Goal: Task Accomplishment & Management: Complete application form

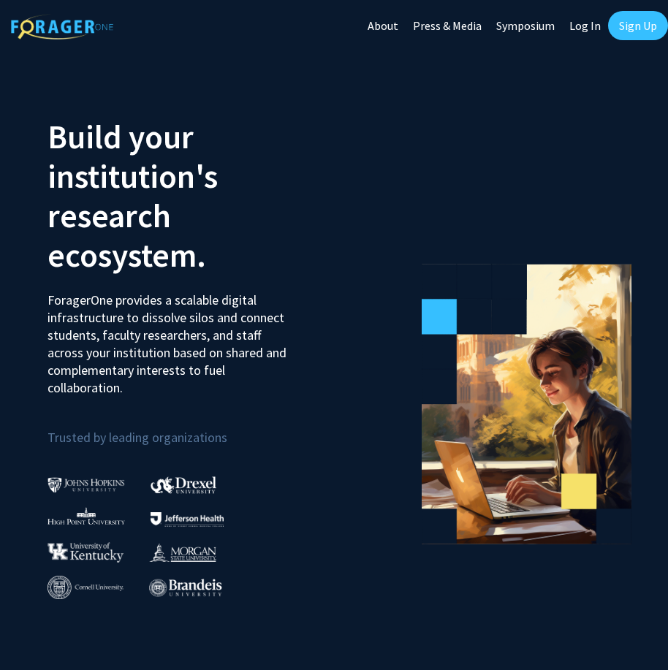
click at [636, 26] on link "Sign Up" at bounding box center [638, 25] width 60 height 29
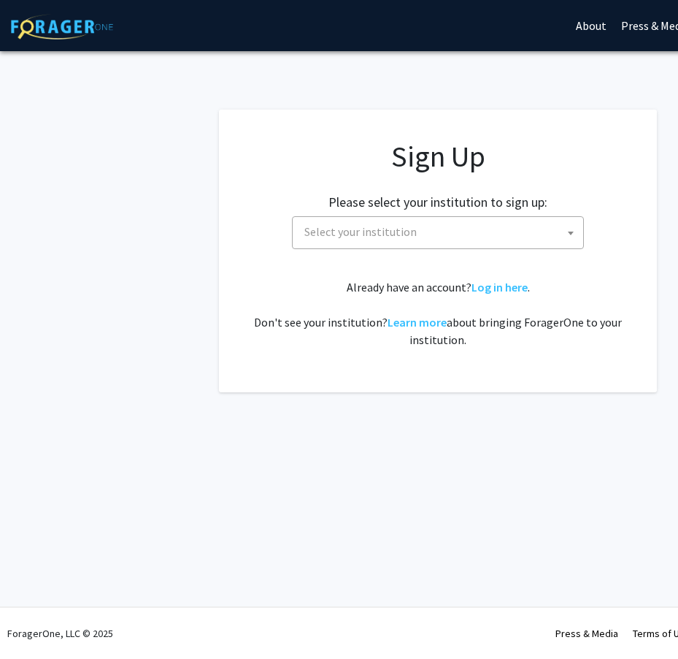
click at [362, 237] on span "Select your institution" at bounding box center [361, 231] width 112 height 15
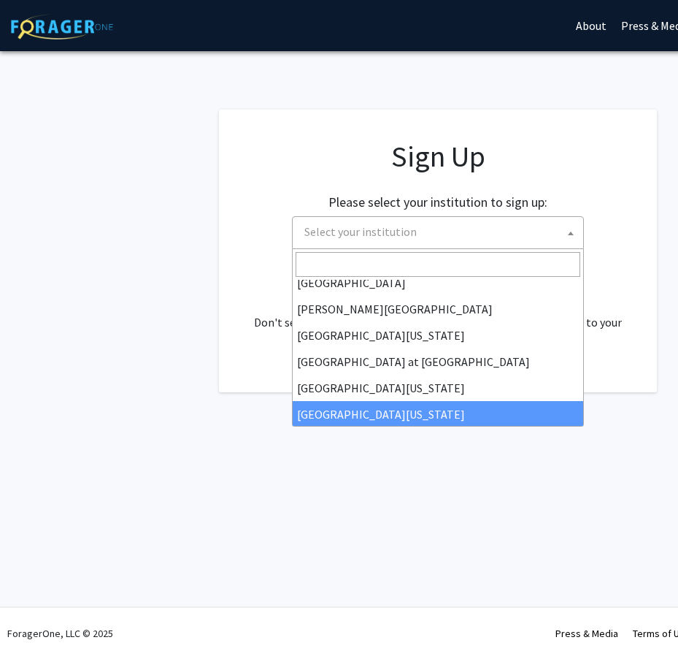
scroll to position [511, 0]
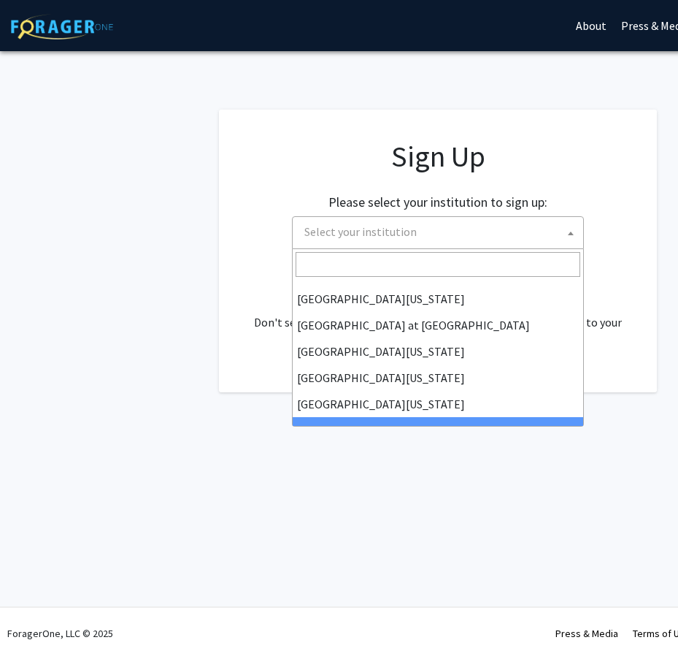
select select "21"
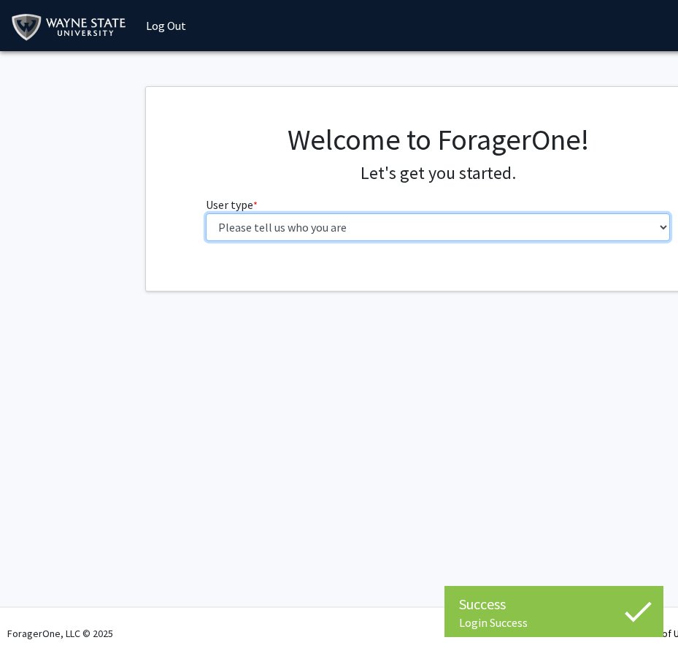
click at [405, 226] on select "Please tell us who you are Undergraduate Student Master's Student Doctoral Cand…" at bounding box center [438, 227] width 465 height 28
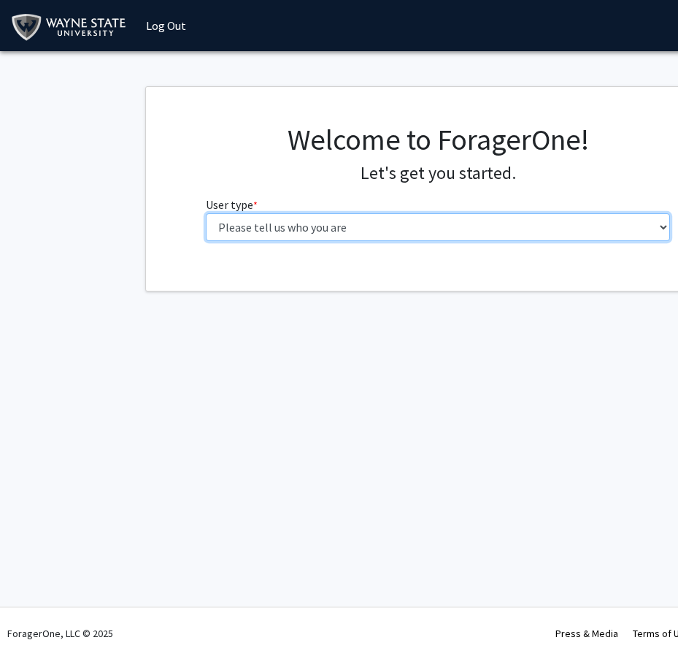
select select "5: faculty"
click at [206, 213] on select "Please tell us who you are Undergraduate Student Master's Student Doctoral Cand…" at bounding box center [438, 227] width 465 height 28
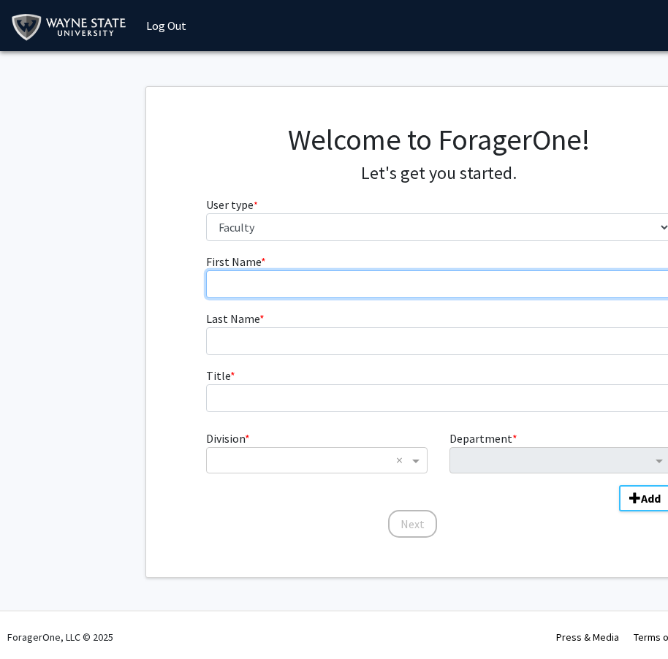
click at [281, 291] on input "First Name * required" at bounding box center [438, 284] width 465 height 28
type input "Jerry"
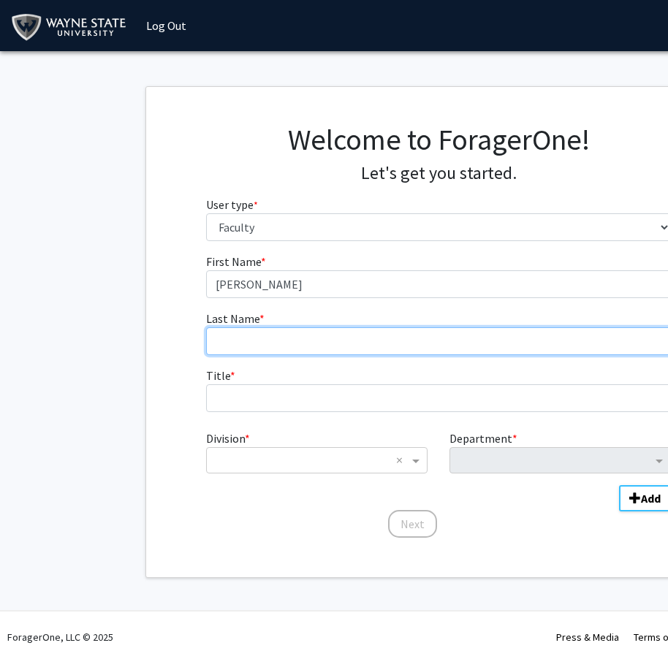
click at [292, 329] on input "Last Name * required" at bounding box center [438, 341] width 465 height 28
type input "Grenda"
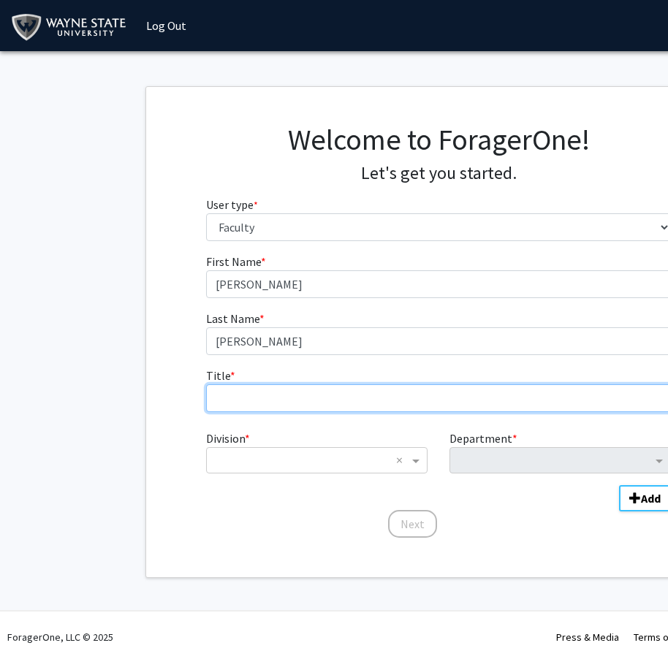
click at [261, 394] on input "Title * required" at bounding box center [438, 398] width 465 height 28
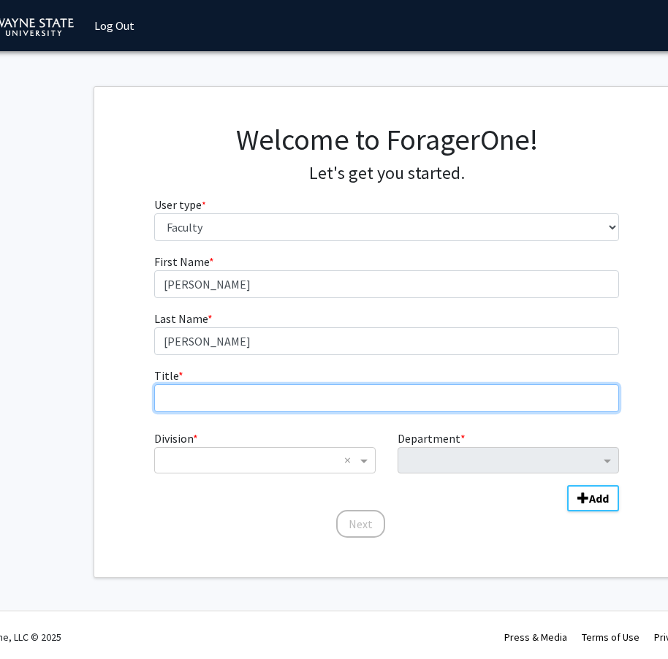
scroll to position [0, 73]
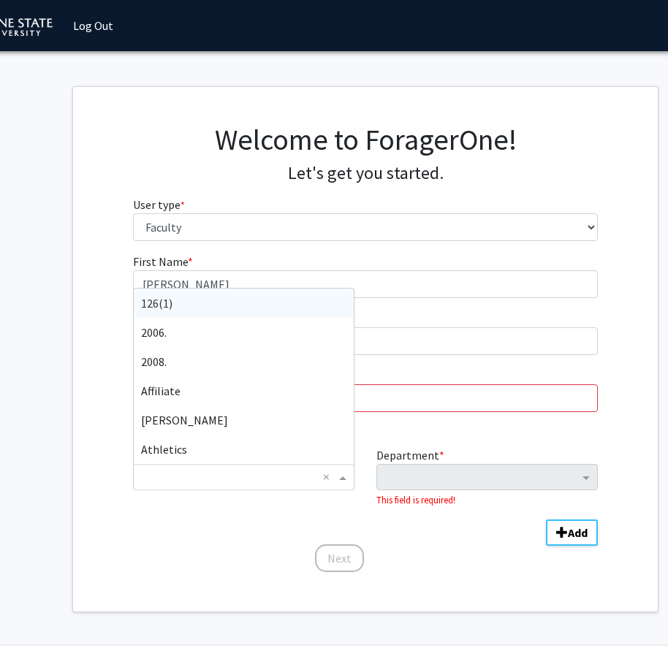
click at [351, 464] on ng-select "× × 126(1) 2006. 2008. Affiliate Arun K. Iyer Athletics Biological Sciences C. …" at bounding box center [243, 477] width 221 height 26
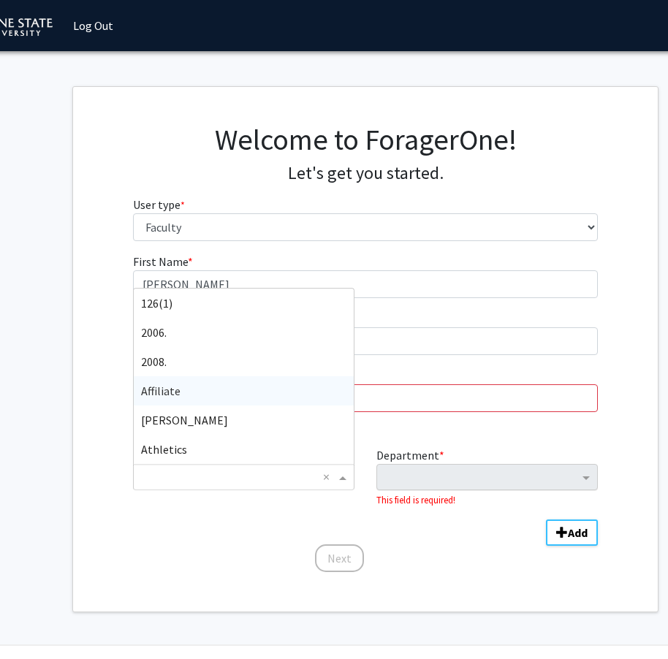
click at [442, 467] on div "Department" at bounding box center [478, 476] width 202 height 23
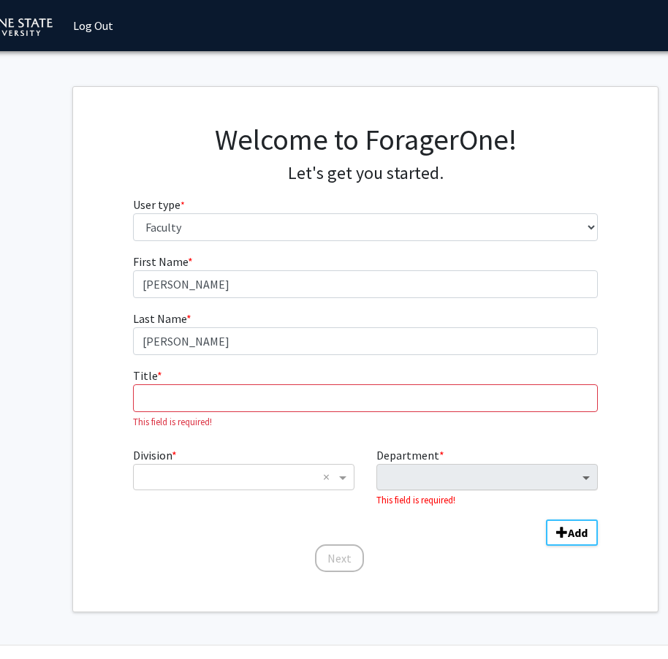
click at [581, 476] on span "Department" at bounding box center [587, 477] width 18 height 18
click at [217, 481] on input "Division" at bounding box center [229, 477] width 176 height 18
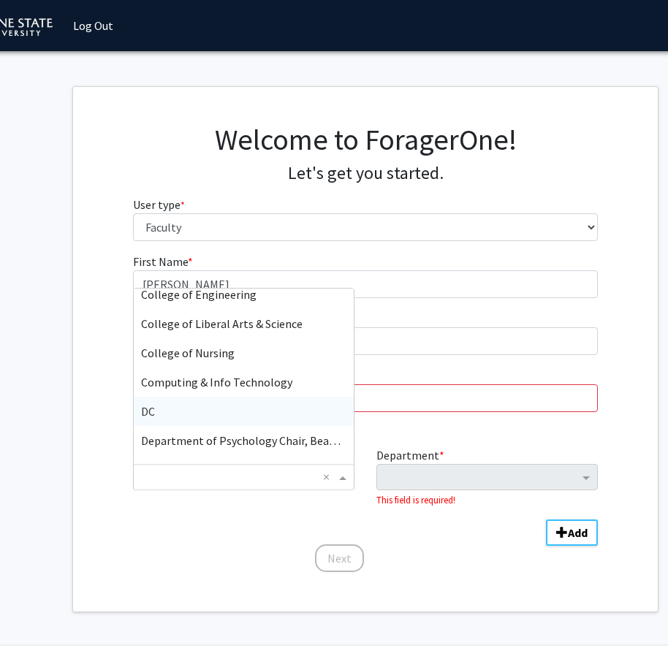
scroll to position [365, 0]
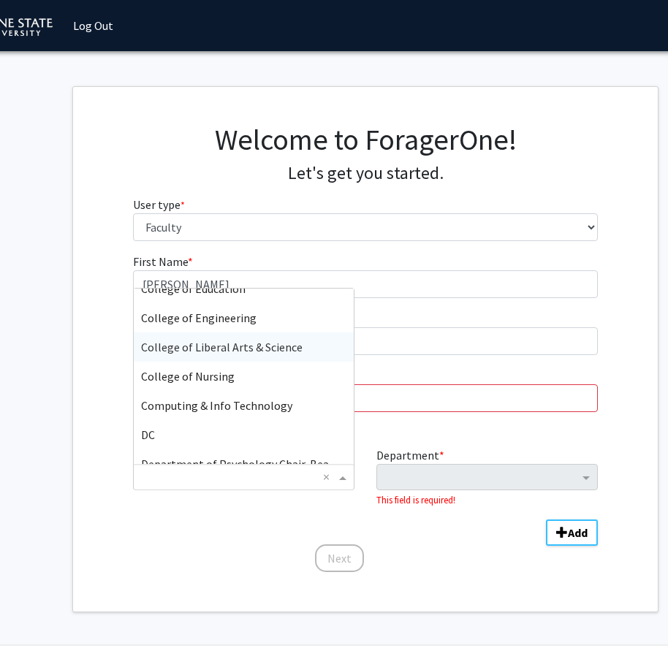
click at [203, 351] on span "College of Liberal Arts & Science" at bounding box center [221, 347] width 161 height 15
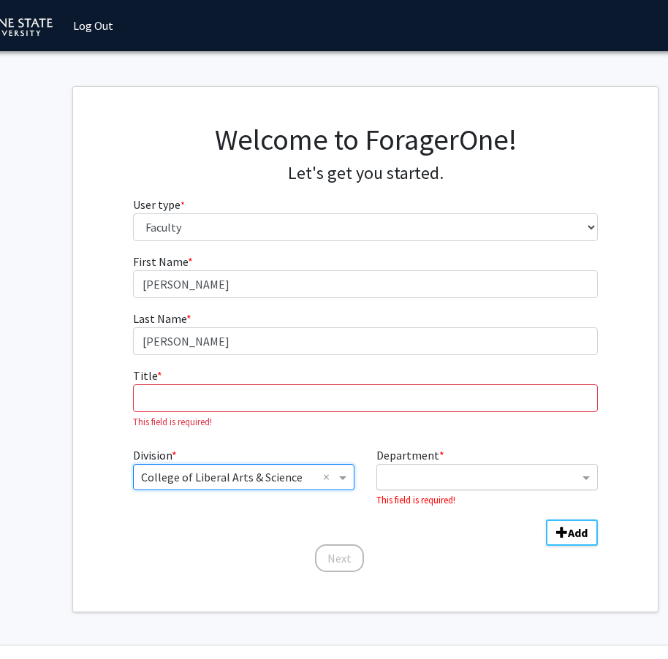
click at [459, 480] on input "Department" at bounding box center [481, 478] width 194 height 18
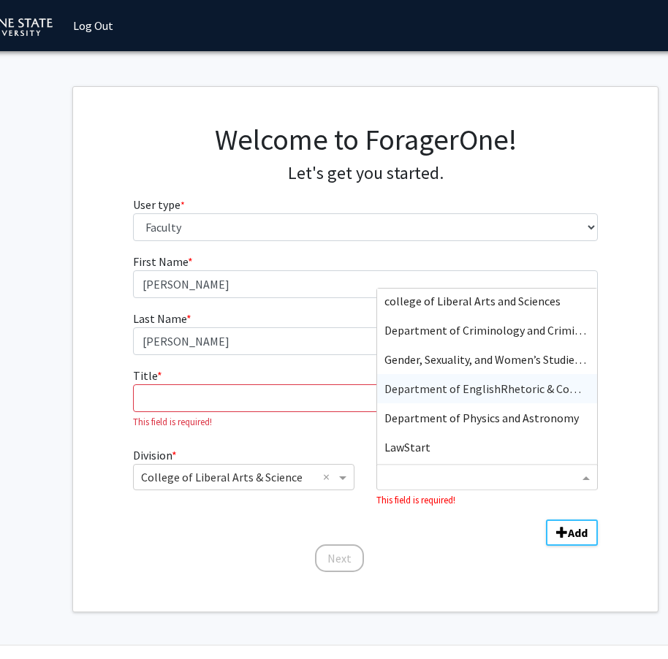
scroll to position [1653, 0]
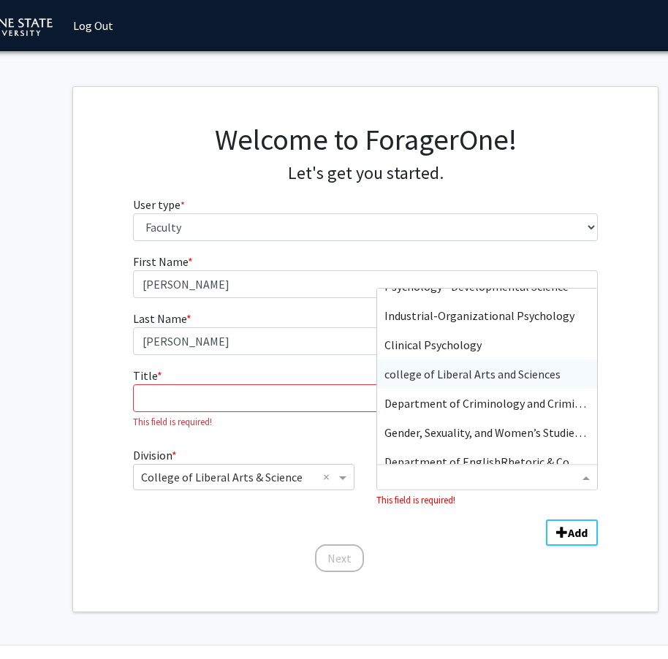
click at [479, 378] on span "college of Liberal Arts and Sciences" at bounding box center [472, 374] width 176 height 15
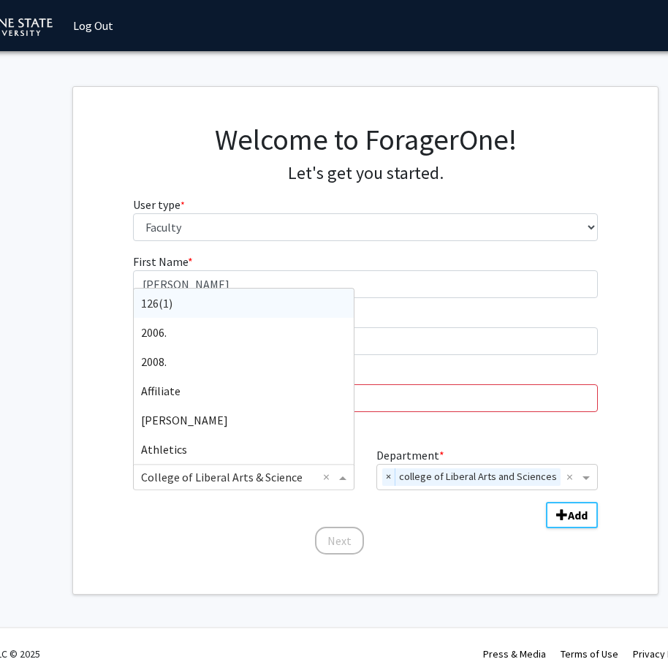
click at [342, 478] on span "Division" at bounding box center [344, 477] width 18 height 18
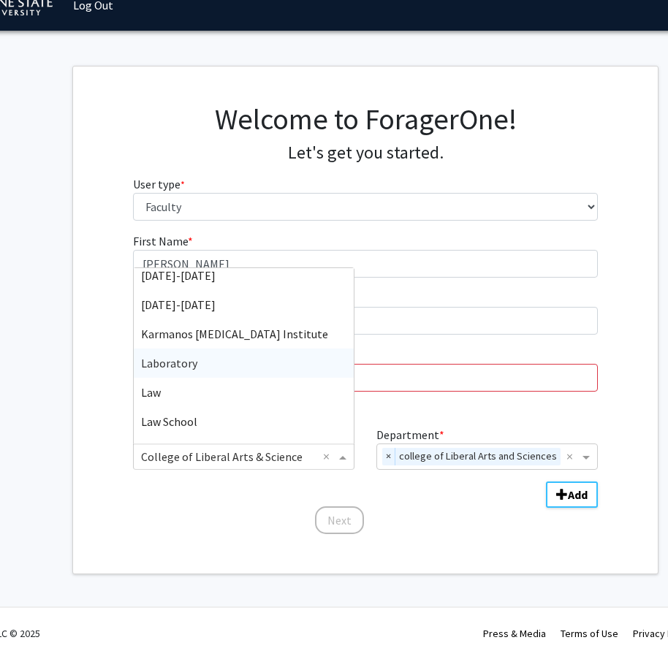
scroll to position [1110, 0]
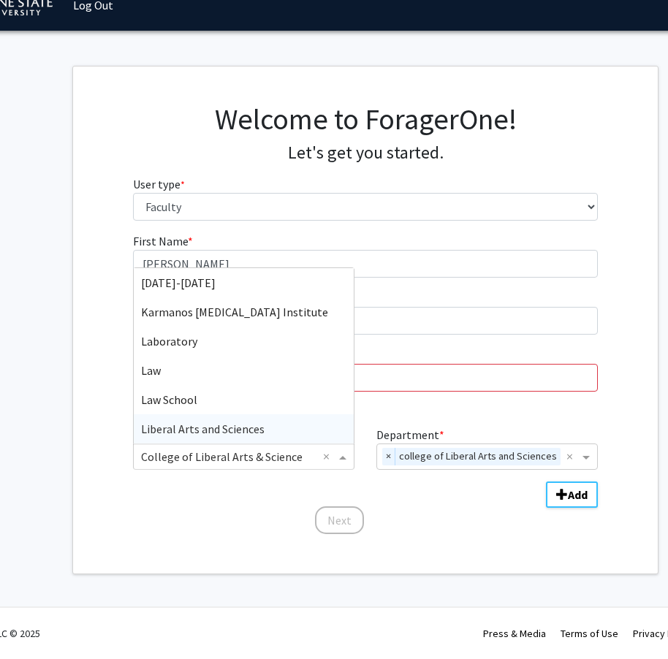
click at [229, 425] on span "Liberal Arts and Sciences" at bounding box center [202, 428] width 123 height 15
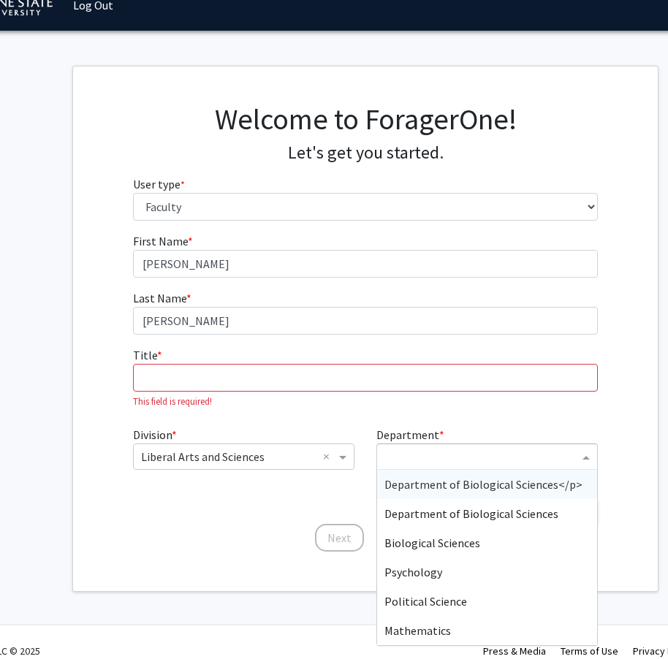
click at [458, 459] on input "Department" at bounding box center [481, 457] width 194 height 18
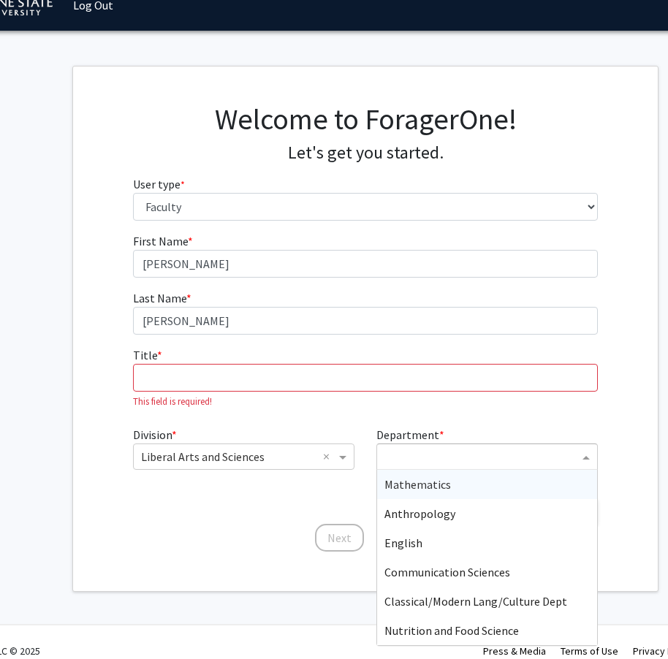
click at [429, 483] on span "Mathematics" at bounding box center [417, 484] width 66 height 15
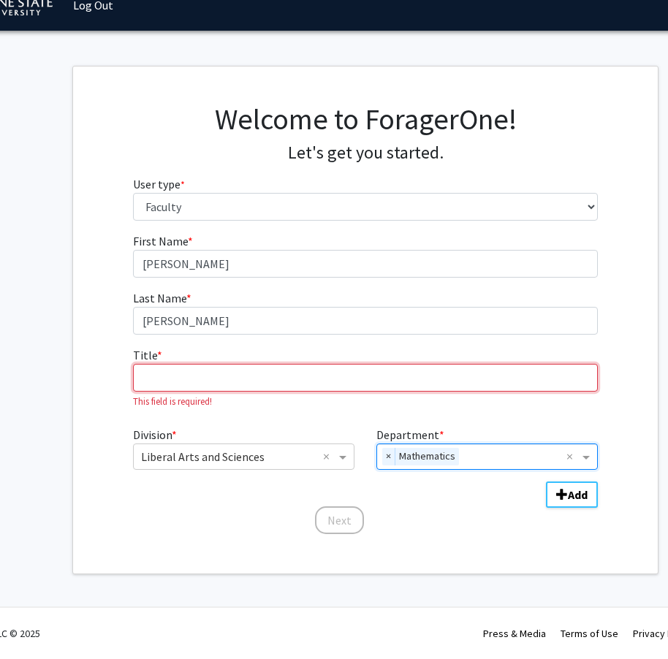
click at [194, 372] on input "Title * required" at bounding box center [365, 378] width 465 height 28
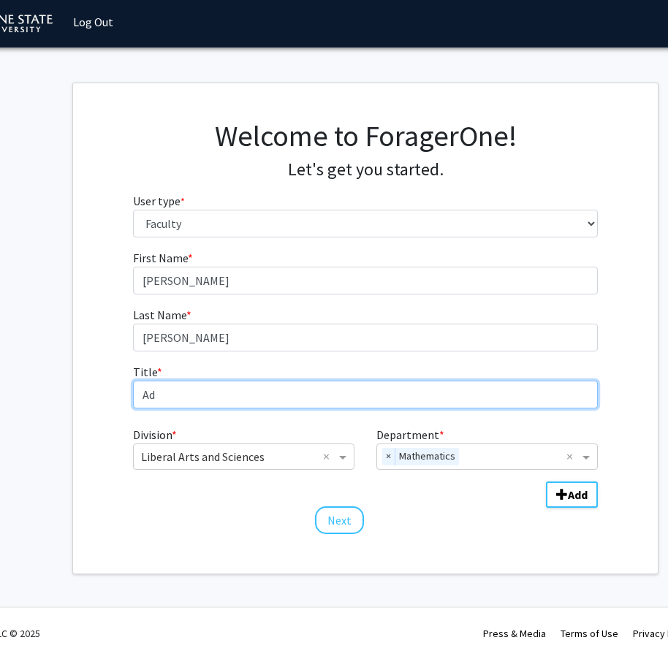
type input "A"
type input "Adjunct Instructor"
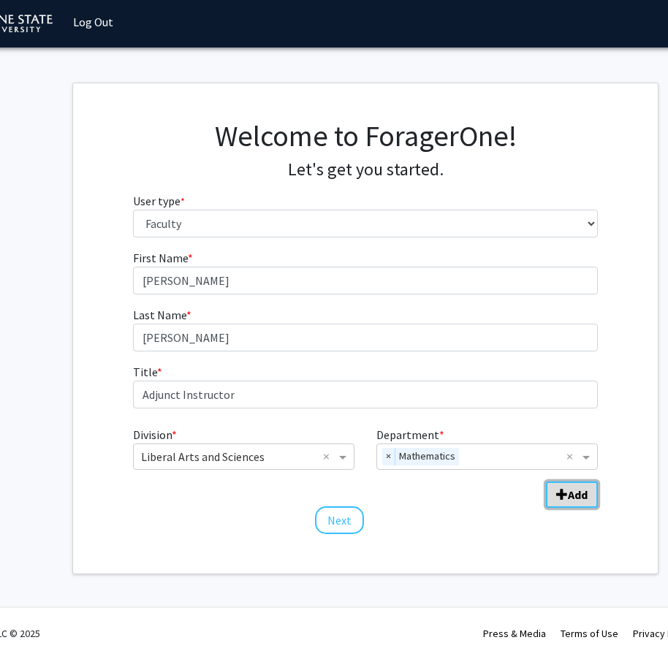
click at [565, 494] on span "Add Division/Department" at bounding box center [562, 495] width 12 height 12
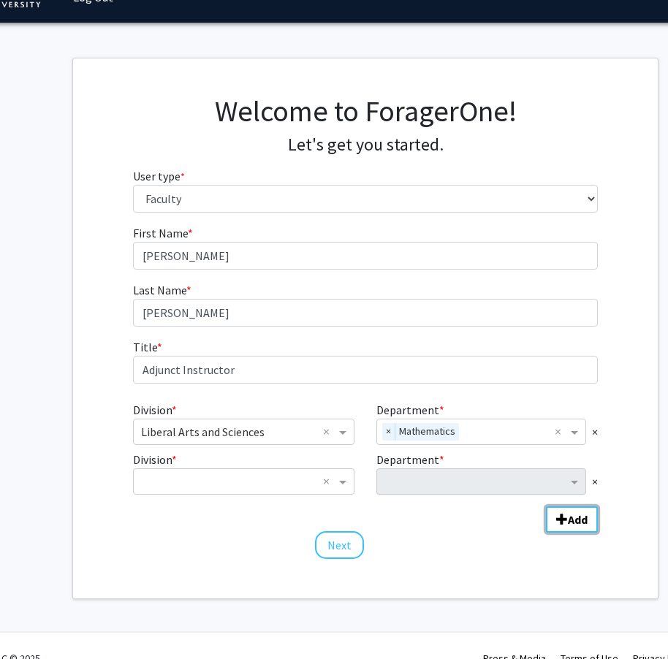
scroll to position [53, 73]
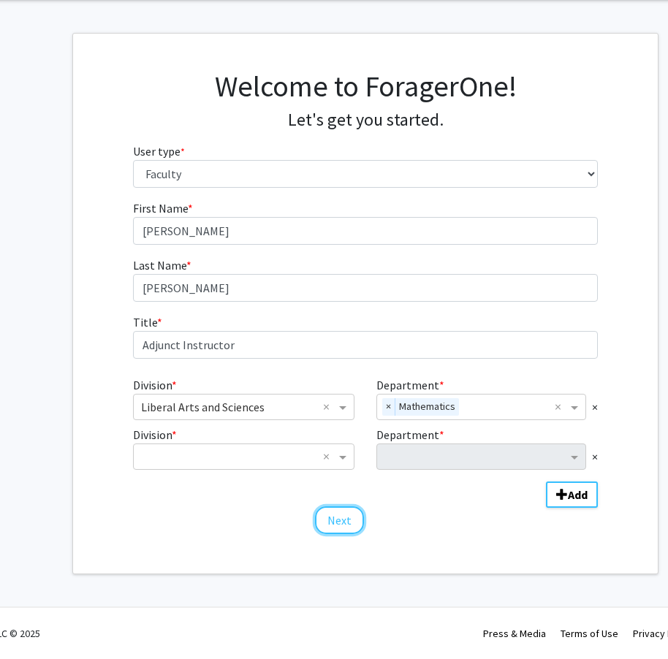
click at [337, 524] on button "Next" at bounding box center [339, 520] width 49 height 28
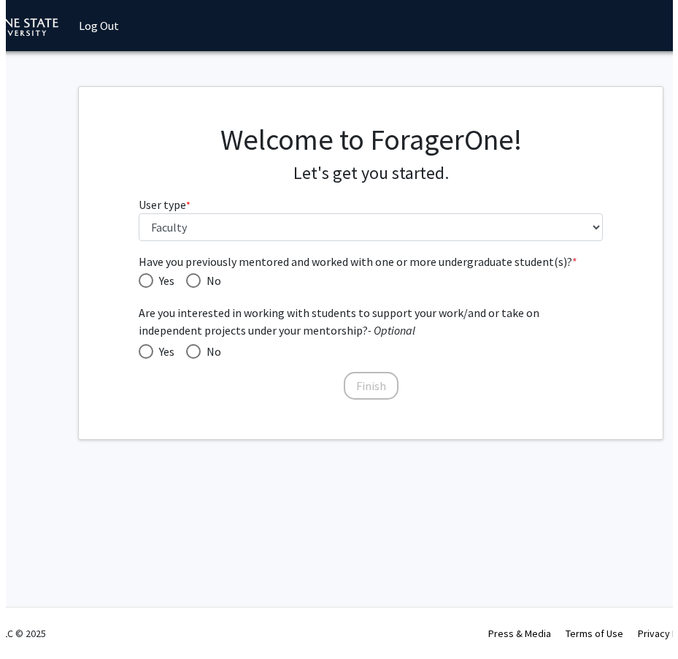
scroll to position [0, 73]
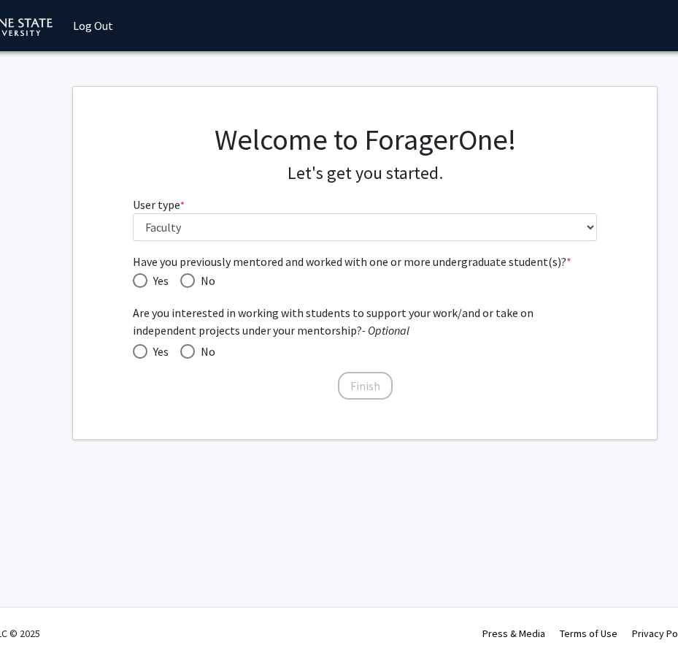
click at [121, 280] on div "Have you previously mentored and worked with one or more undergraduate student(…" at bounding box center [365, 327] width 584 height 149
click at [148, 276] on span "Yes" at bounding box center [158, 281] width 21 height 18
click at [148, 276] on input "Yes" at bounding box center [140, 280] width 15 height 15
radio input "true"
click at [145, 346] on span at bounding box center [140, 351] width 15 height 15
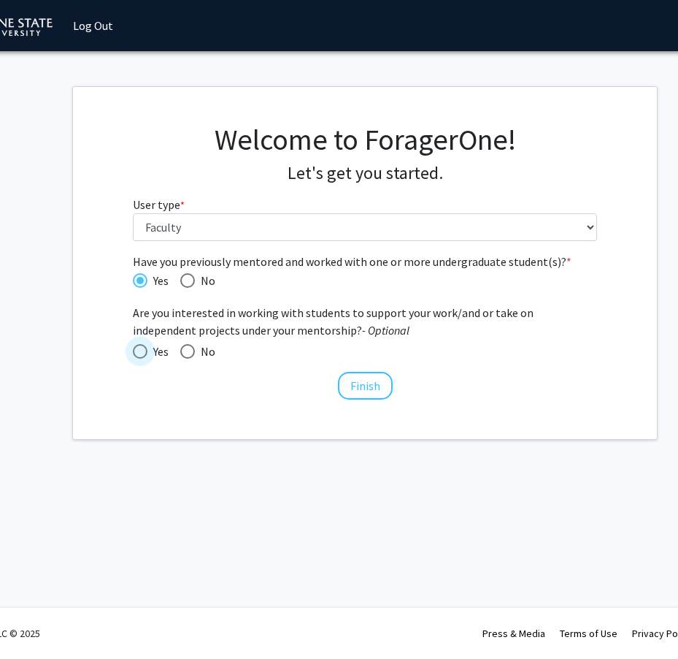
click at [145, 346] on input "Yes" at bounding box center [140, 351] width 15 height 15
radio input "true"
click at [366, 389] on button "Finish" at bounding box center [365, 386] width 55 height 28
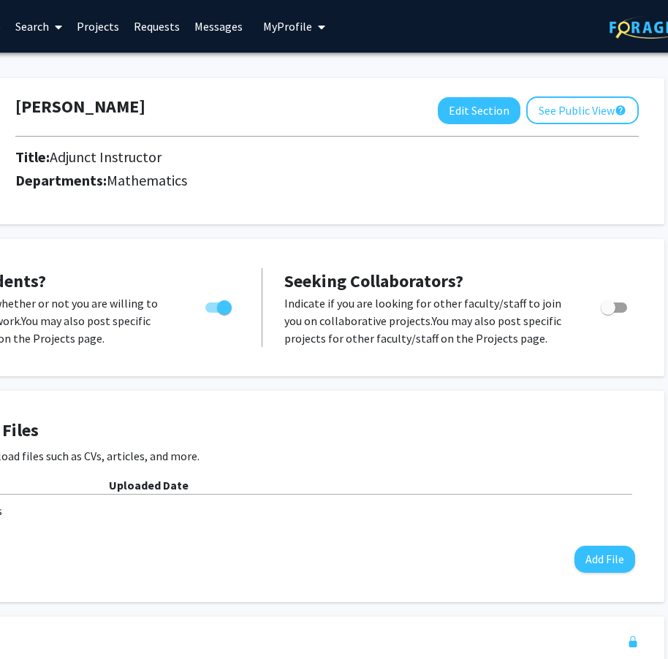
scroll to position [0, 209]
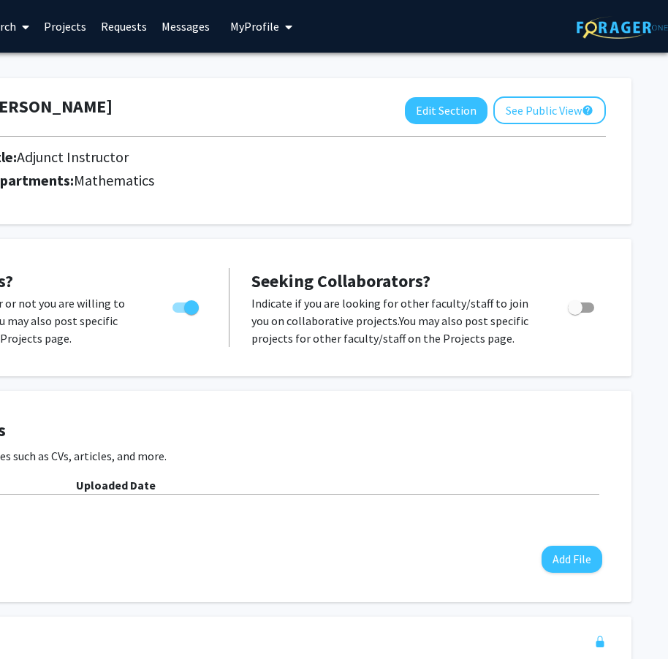
click at [288, 22] on button "My Profile" at bounding box center [261, 26] width 71 height 53
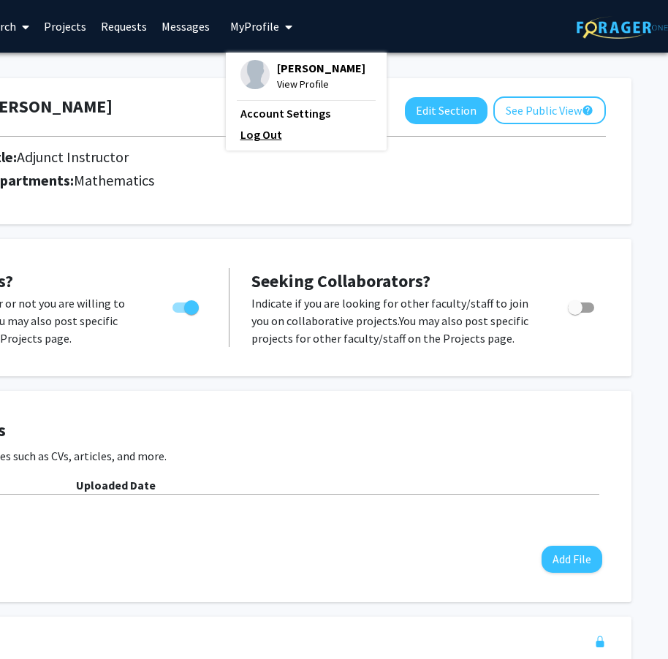
click at [273, 134] on link "Log Out" at bounding box center [305, 135] width 131 height 18
